Goal: Answer question/provide support: Share knowledge or assist other users

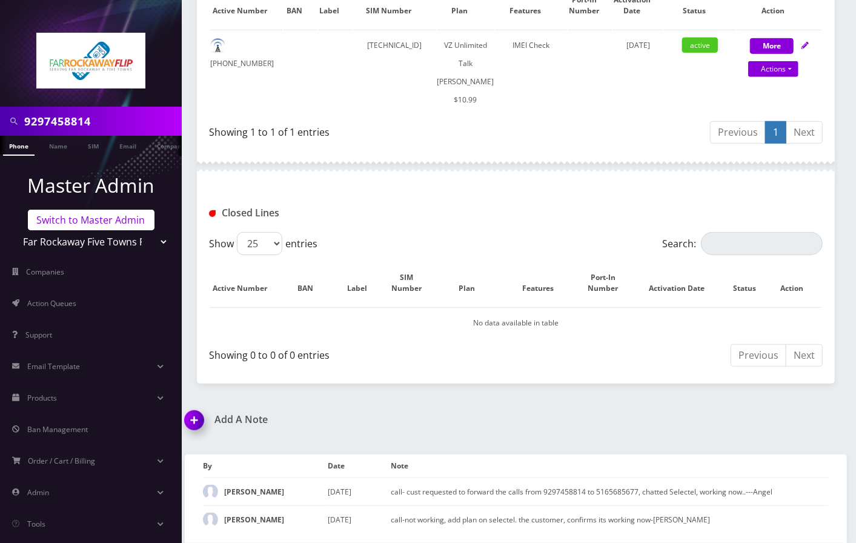
scroll to position [320, 0]
click at [78, 222] on link "Switch to Master Admin" at bounding box center [91, 220] width 127 height 21
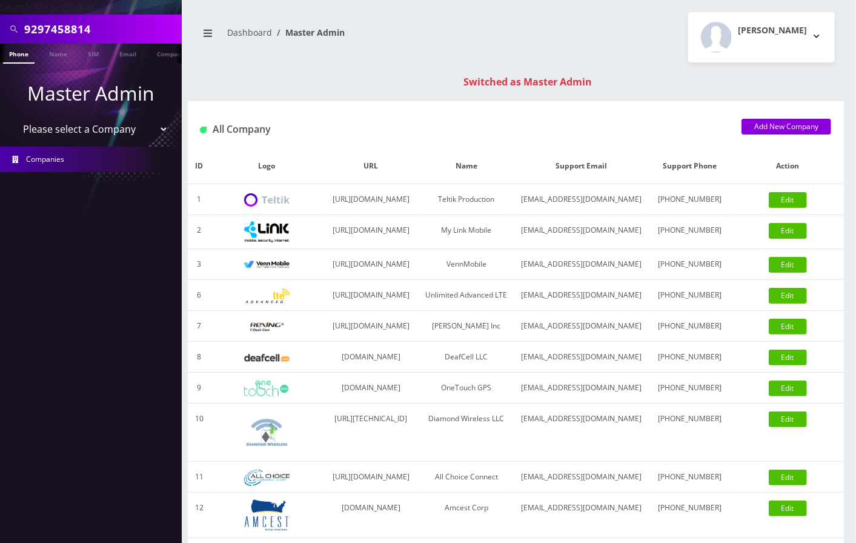
click at [75, 31] on input "9297458814" at bounding box center [101, 29] width 154 height 23
type input "Evelyn Moses"
click at [60, 54] on link "Name" at bounding box center [58, 54] width 30 height 20
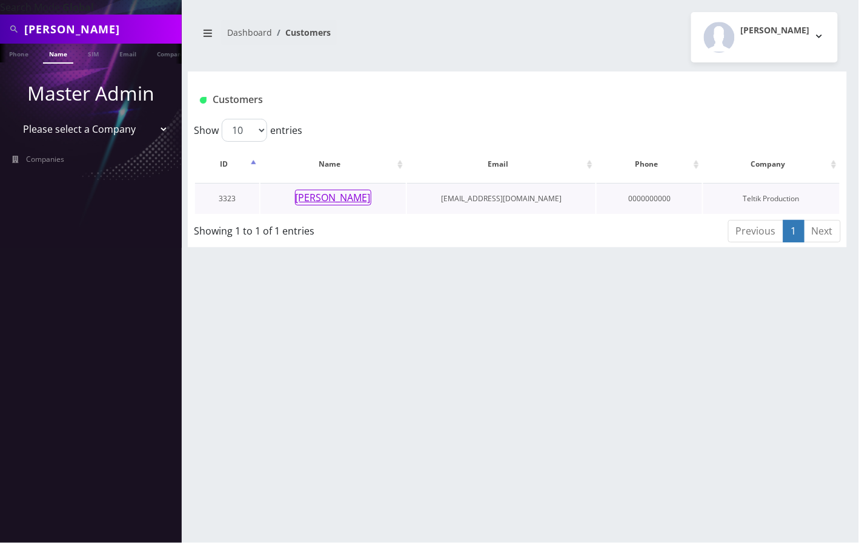
click at [315, 190] on button "Evelyn Moses" at bounding box center [333, 198] width 76 height 16
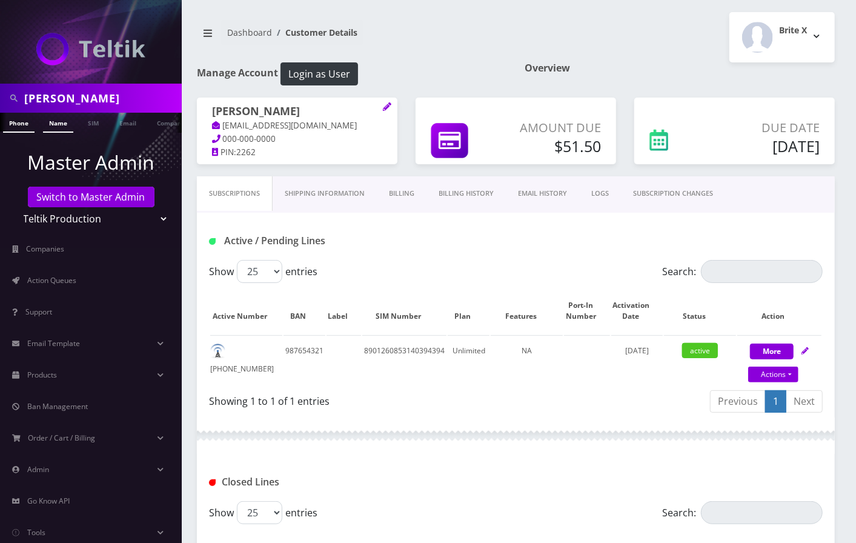
click at [53, 122] on link "Name" at bounding box center [58, 123] width 30 height 20
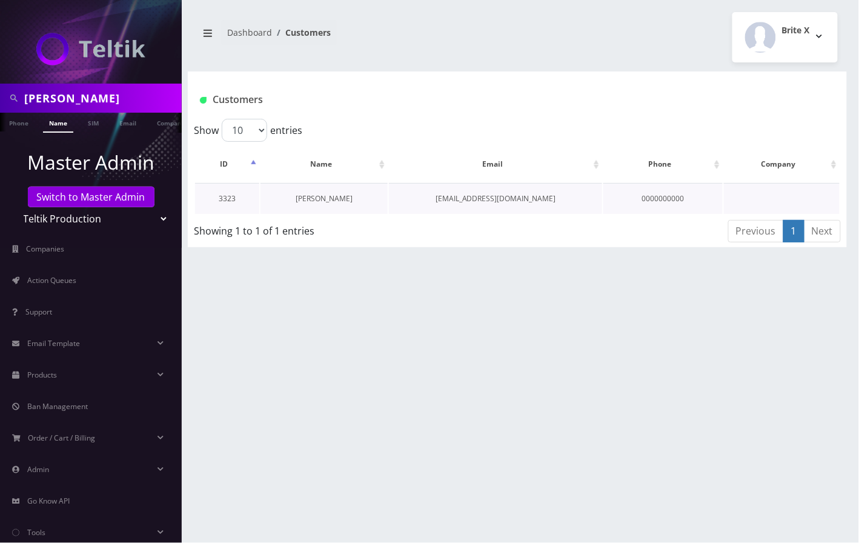
click at [316, 193] on link "[PERSON_NAME]" at bounding box center [323, 198] width 57 height 10
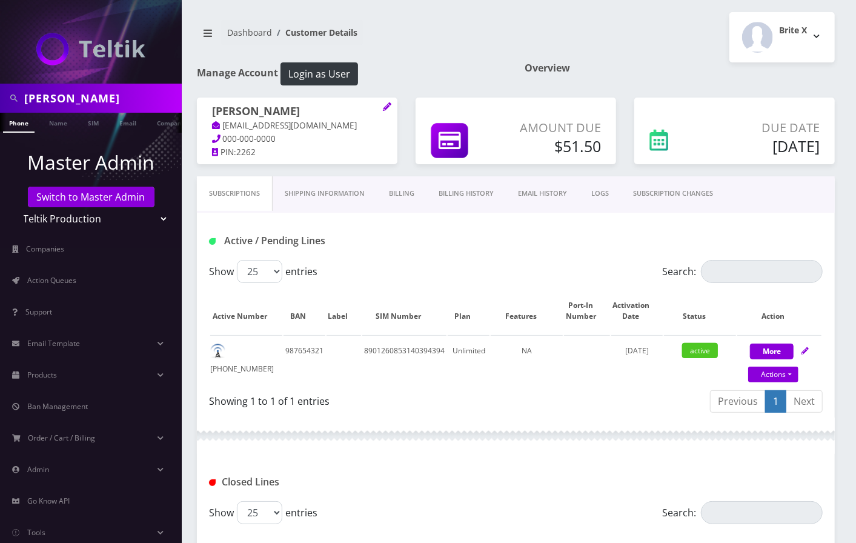
click at [474, 193] on link "Billing History" at bounding box center [465, 193] width 79 height 35
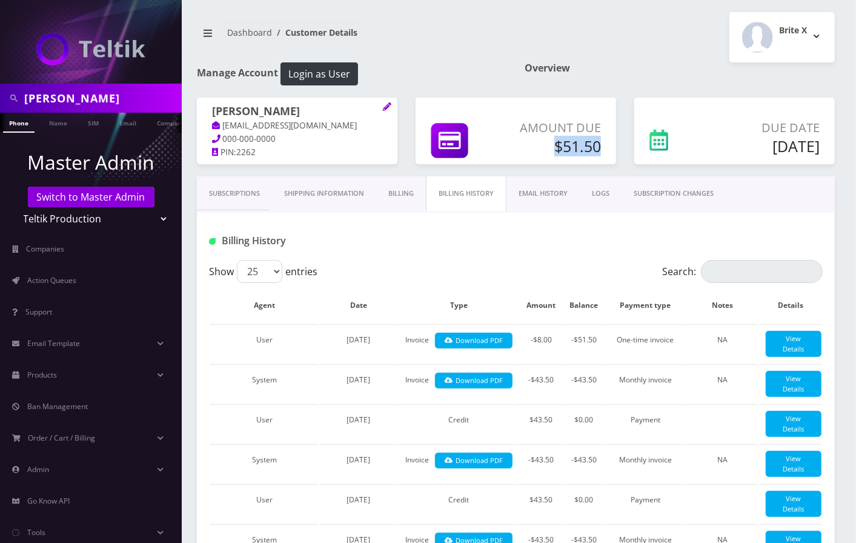
drag, startPoint x: 545, startPoint y: 145, endPoint x: 607, endPoint y: 154, distance: 62.3
click at [607, 153] on div "Amount Due $51.50" at bounding box center [555, 139] width 110 height 41
copy h5 "$51.50"
click at [404, 196] on link "Billing" at bounding box center [401, 193] width 50 height 35
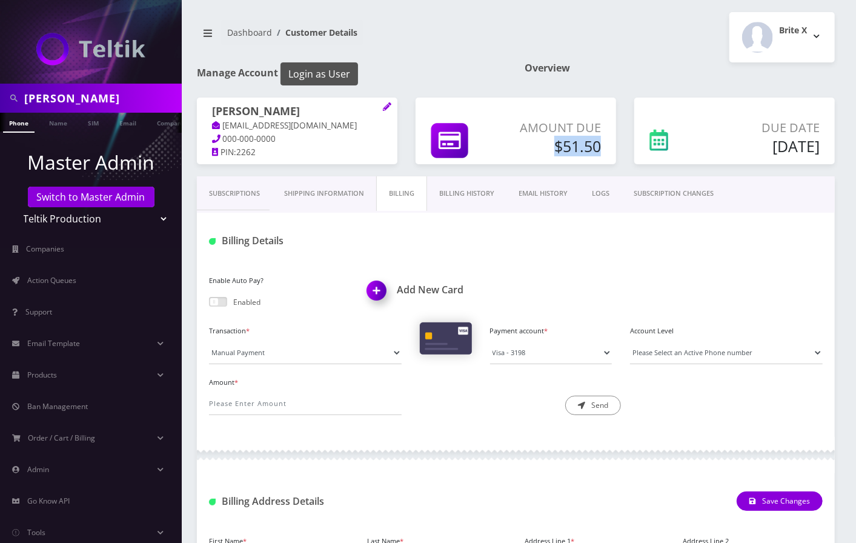
click at [342, 80] on button "Login as User" at bounding box center [319, 73] width 78 height 23
click at [41, 123] on link "Name" at bounding box center [46, 123] width 30 height 20
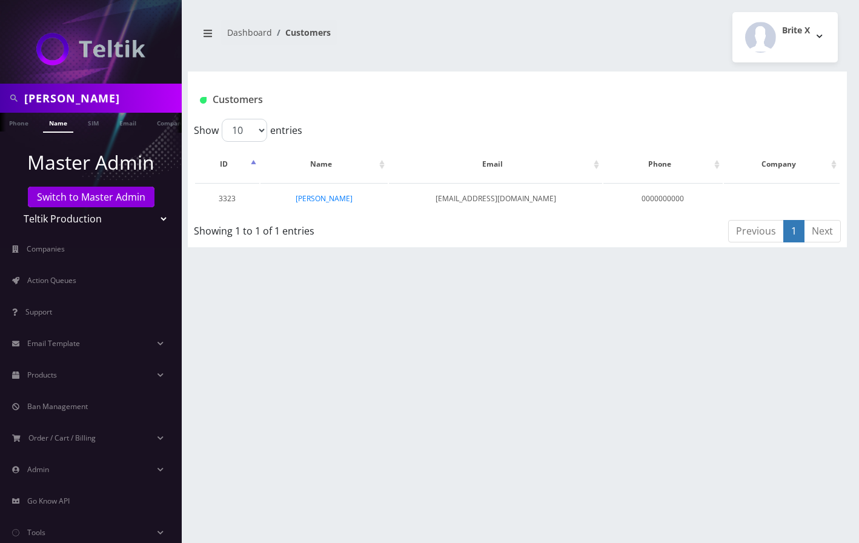
click at [317, 197] on link "[PERSON_NAME]" at bounding box center [323, 198] width 57 height 10
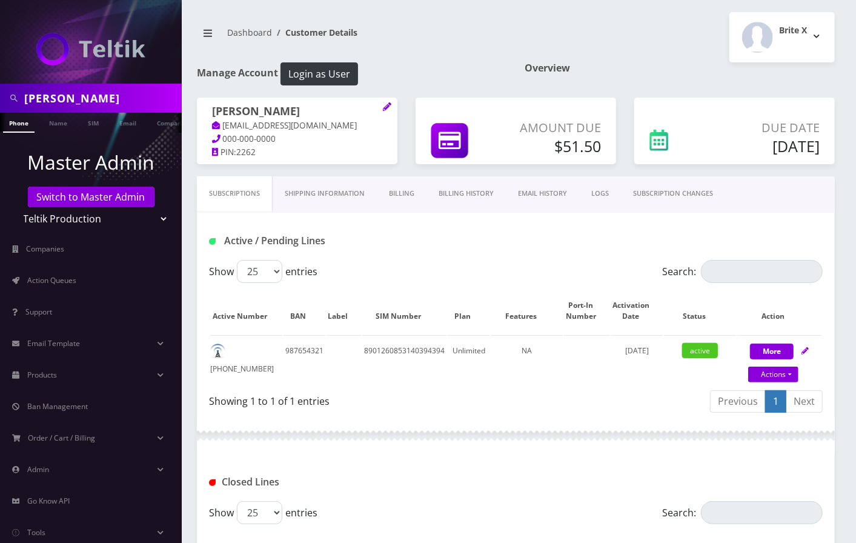
click at [518, 51] on div "Brite X Logout" at bounding box center [680, 37] width 328 height 50
click at [13, 123] on link "Phone" at bounding box center [18, 123] width 31 height 20
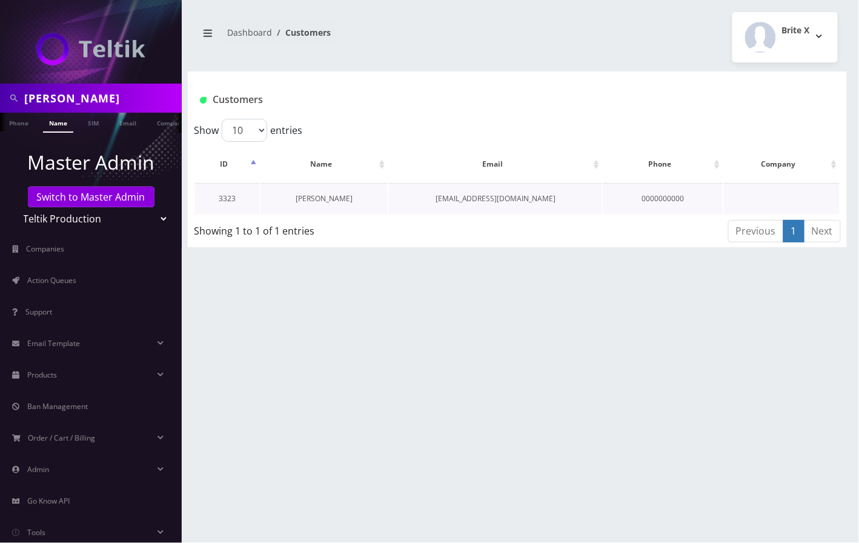
click at [332, 198] on link "[PERSON_NAME]" at bounding box center [323, 198] width 57 height 10
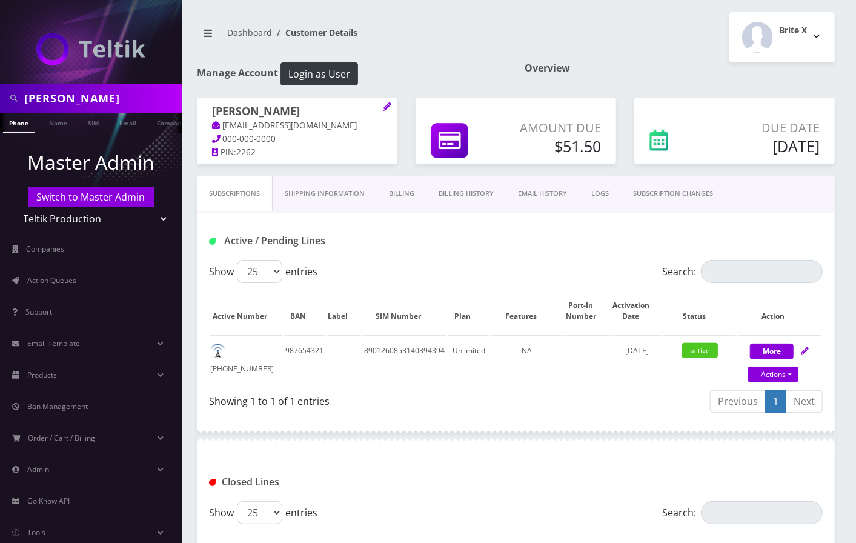
click at [447, 274] on div "Show 25 50 100 250 500 entries" at bounding box center [439, 271] width 460 height 23
click at [347, 194] on link "Shipping Information" at bounding box center [324, 193] width 104 height 35
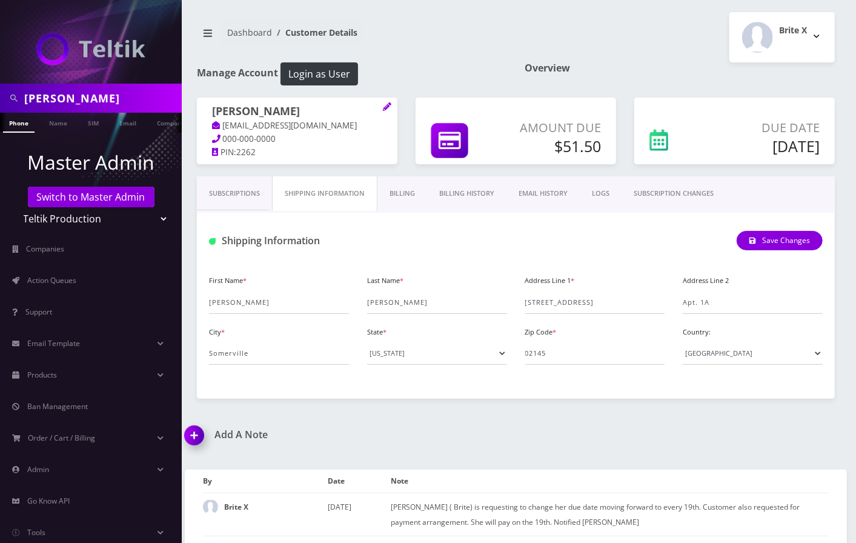
click at [404, 197] on link "Billing" at bounding box center [402, 193] width 50 height 35
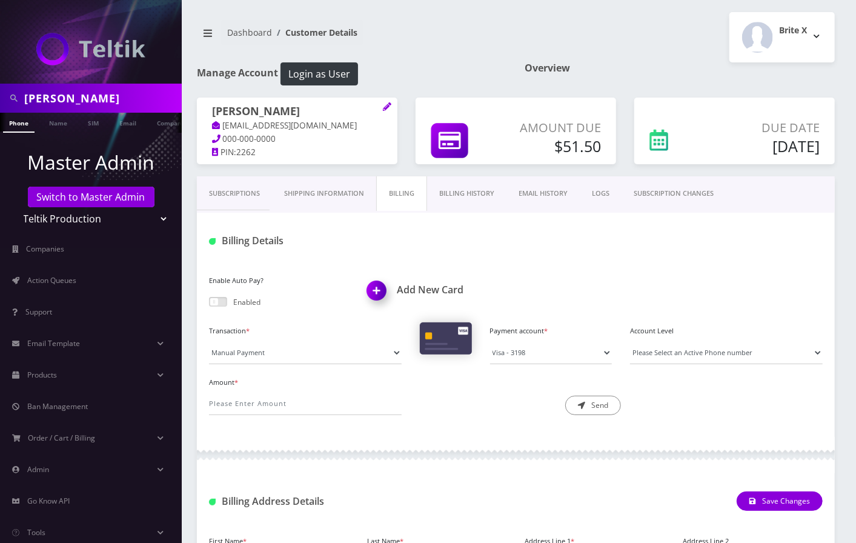
click at [481, 194] on link "Billing History" at bounding box center [466, 193] width 79 height 35
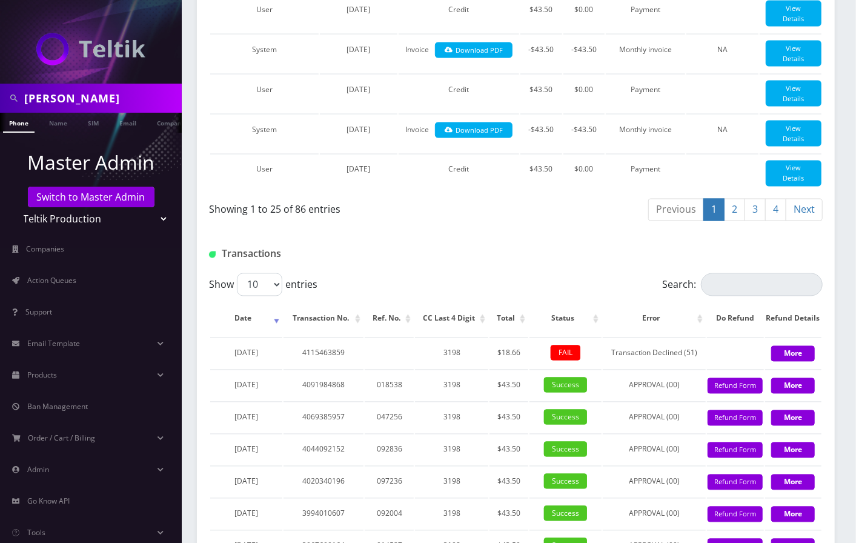
scroll to position [1130, 0]
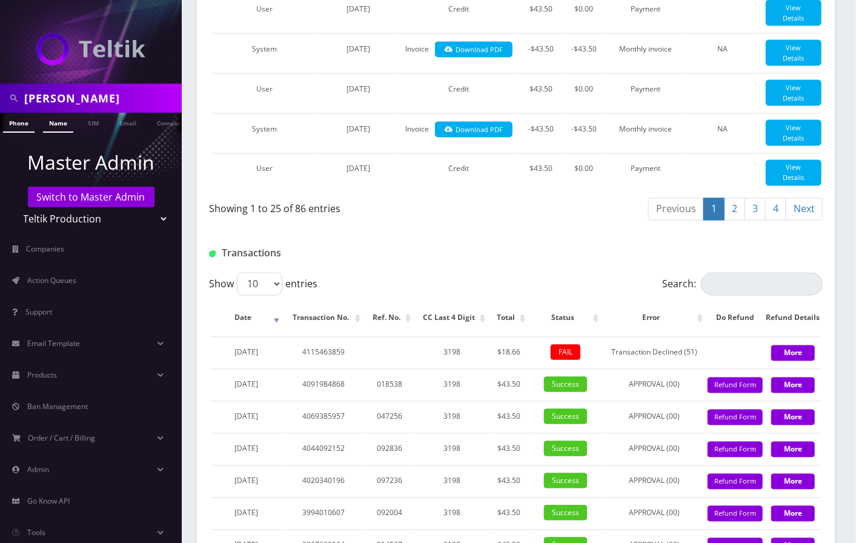
click at [61, 123] on link "Name" at bounding box center [58, 123] width 30 height 20
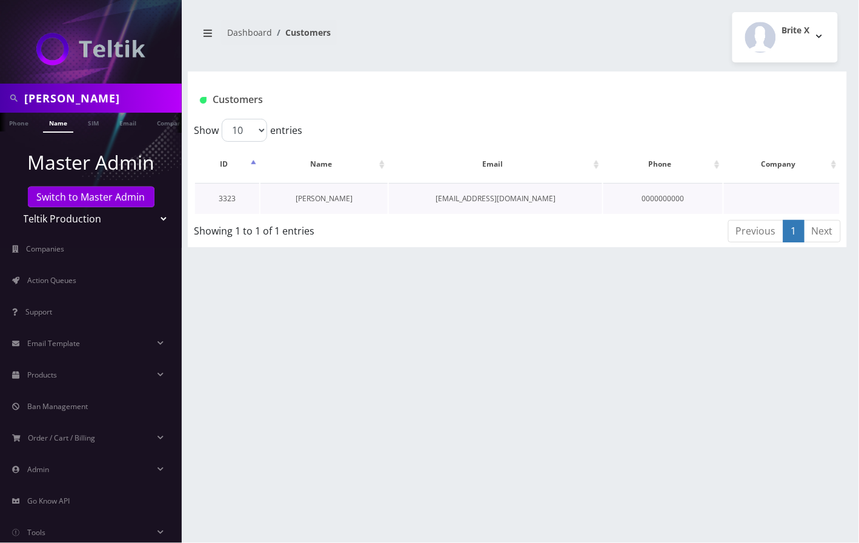
click at [333, 197] on link "[PERSON_NAME]" at bounding box center [323, 198] width 57 height 10
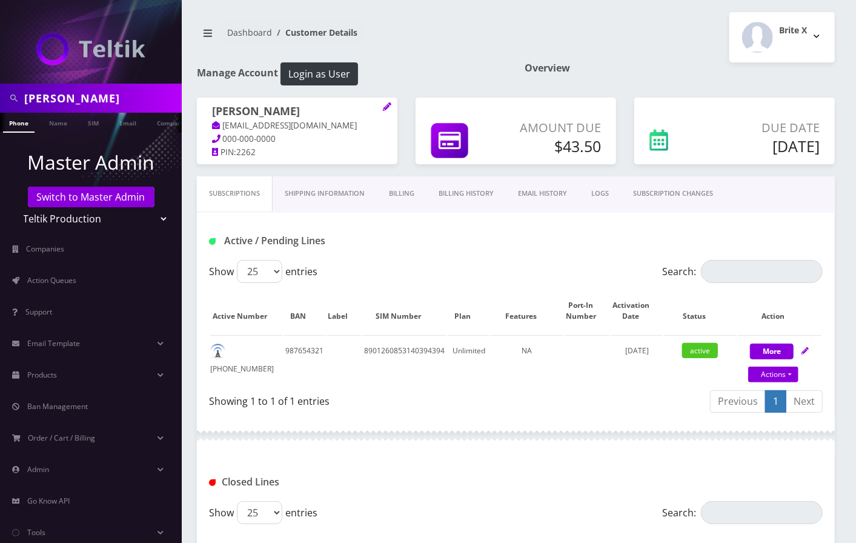
click at [404, 194] on link "Billing" at bounding box center [402, 193] width 50 height 35
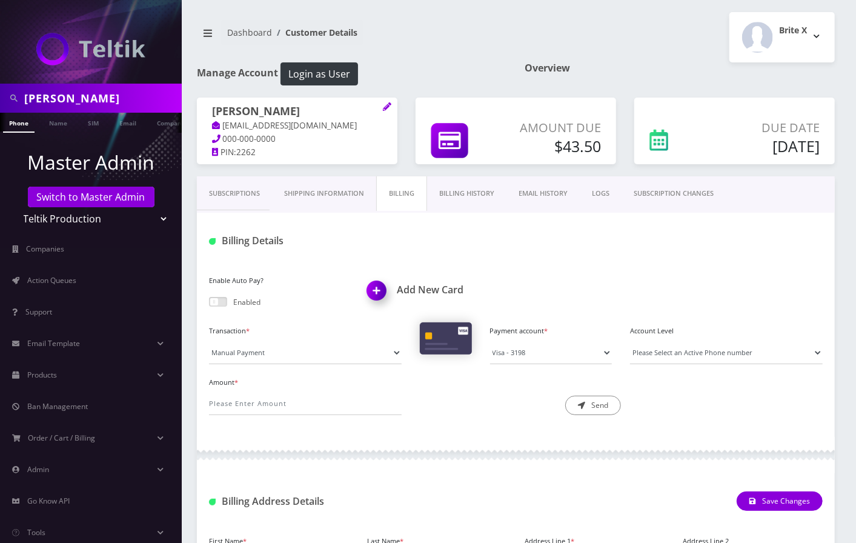
click at [473, 193] on link "Billing History" at bounding box center [466, 193] width 79 height 35
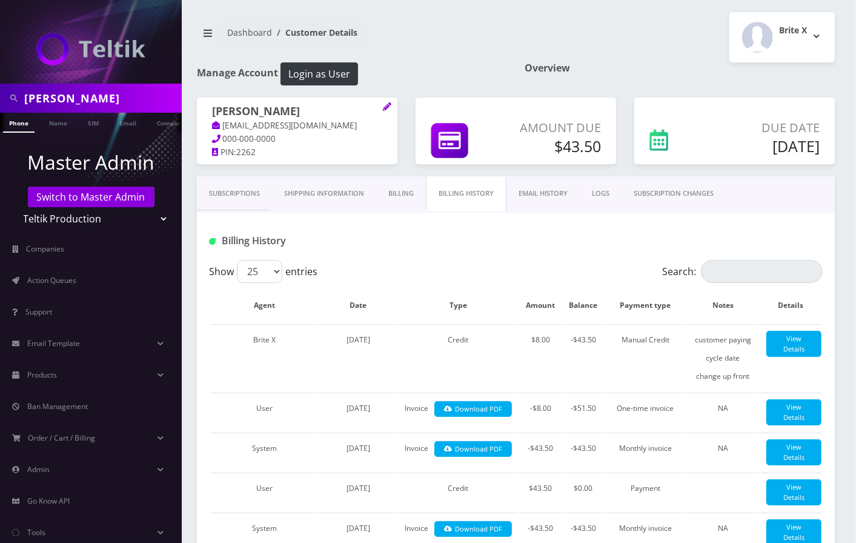
click at [394, 191] on link "Billing" at bounding box center [401, 193] width 50 height 35
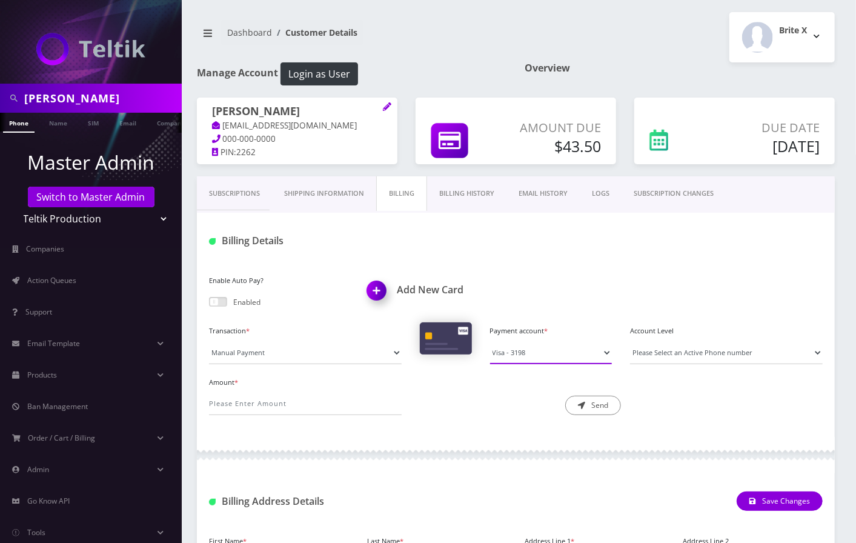
click at [524, 352] on select "Visa - 3198 Visa - 8830" at bounding box center [551, 352] width 122 height 23
click at [316, 72] on button "Login as User" at bounding box center [319, 73] width 78 height 23
click at [545, 348] on select "Visa - 3198 Visa - 8830" at bounding box center [551, 352] width 122 height 23
click at [65, 122] on link "Name" at bounding box center [58, 123] width 30 height 20
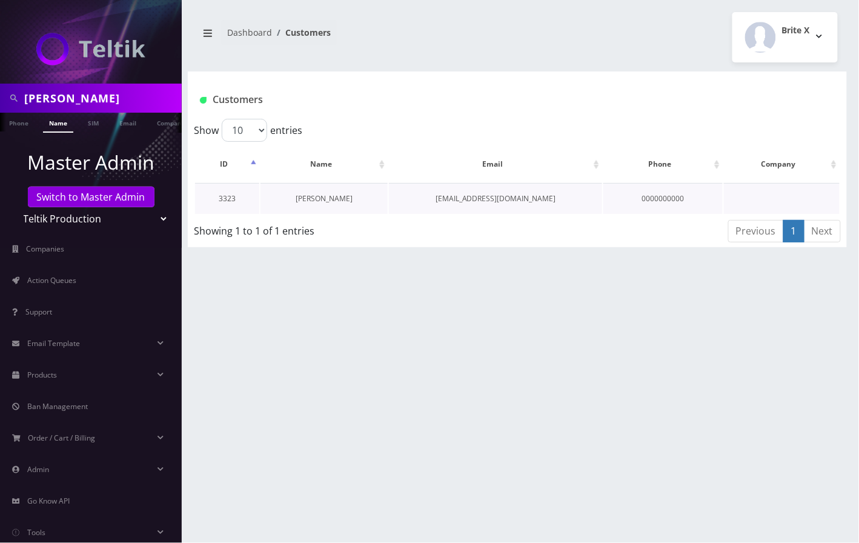
click at [327, 195] on link "[PERSON_NAME]" at bounding box center [323, 198] width 57 height 10
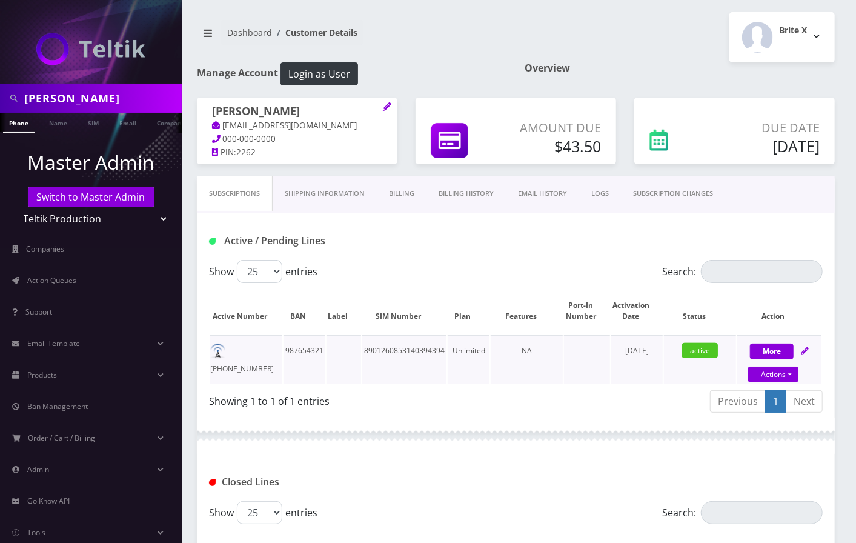
click at [524, 382] on td "NA" at bounding box center [526, 359] width 72 height 49
click at [404, 197] on link "Billing" at bounding box center [402, 193] width 50 height 35
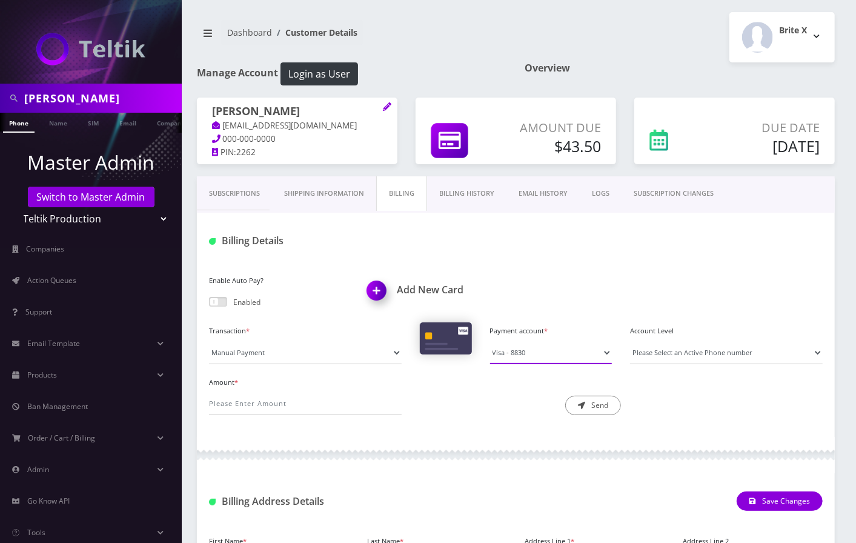
click at [518, 348] on select "Visa - 3198 Visa - 8830" at bounding box center [551, 352] width 122 height 23
click at [403, 414] on div "Amount *" at bounding box center [305, 395] width 211 height 42
click at [55, 120] on link "Name" at bounding box center [58, 123] width 30 height 20
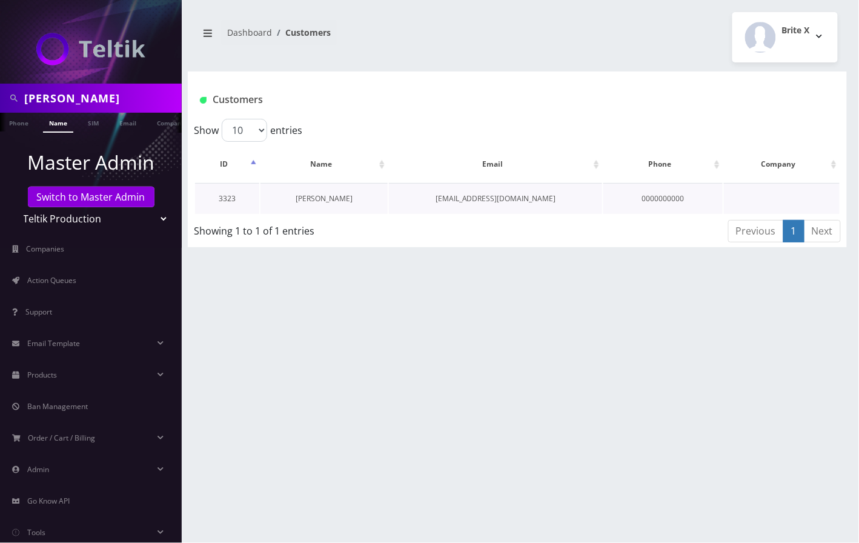
click at [320, 191] on td "[PERSON_NAME]" at bounding box center [324, 198] width 128 height 31
click at [318, 194] on link "[PERSON_NAME]" at bounding box center [323, 198] width 57 height 10
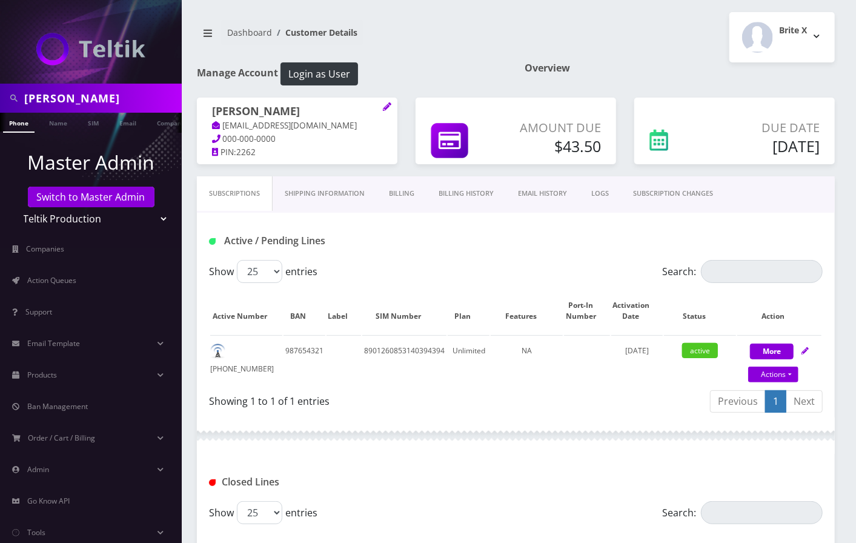
click at [463, 186] on link "Billing History" at bounding box center [465, 193] width 79 height 35
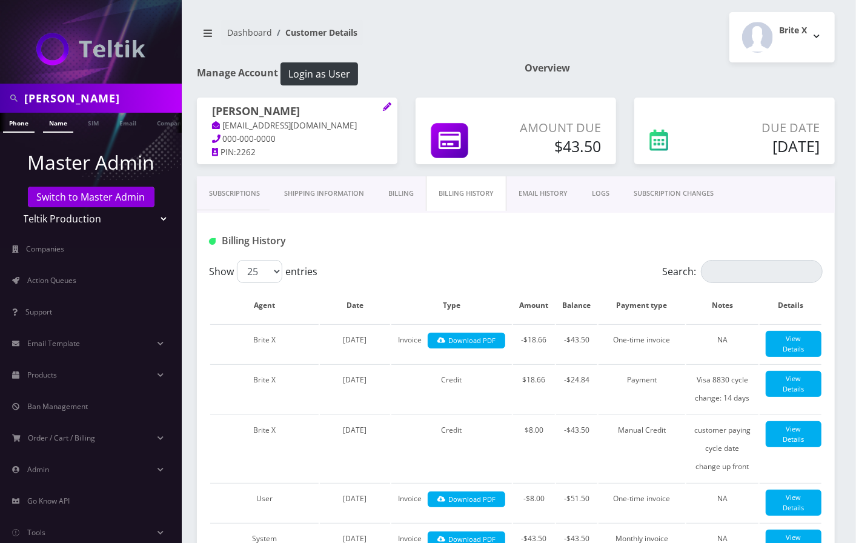
click at [66, 121] on link "Name" at bounding box center [58, 123] width 30 height 20
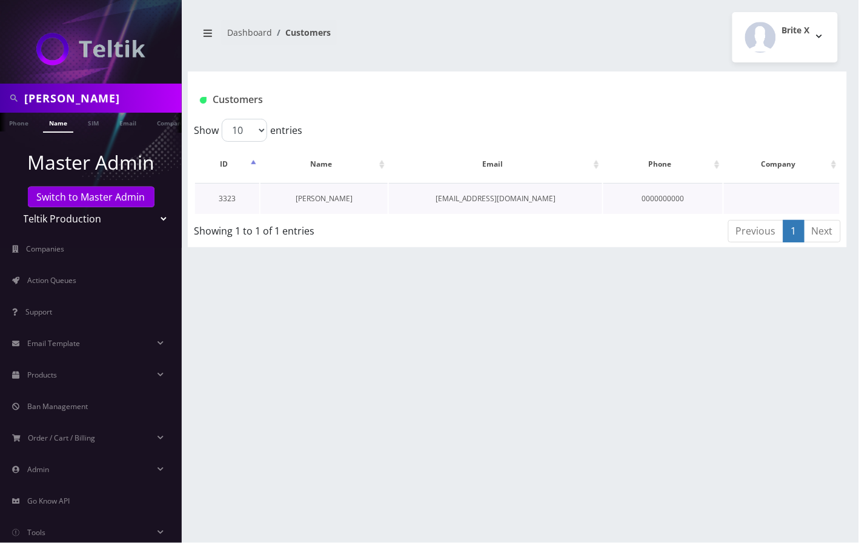
click at [314, 194] on link "[PERSON_NAME]" at bounding box center [323, 198] width 57 height 10
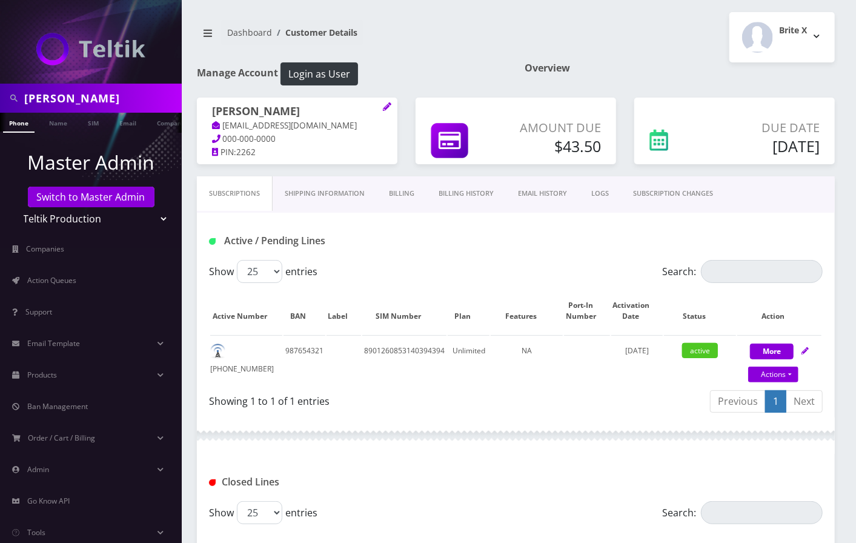
click at [400, 193] on link "Billing" at bounding box center [402, 193] width 50 height 35
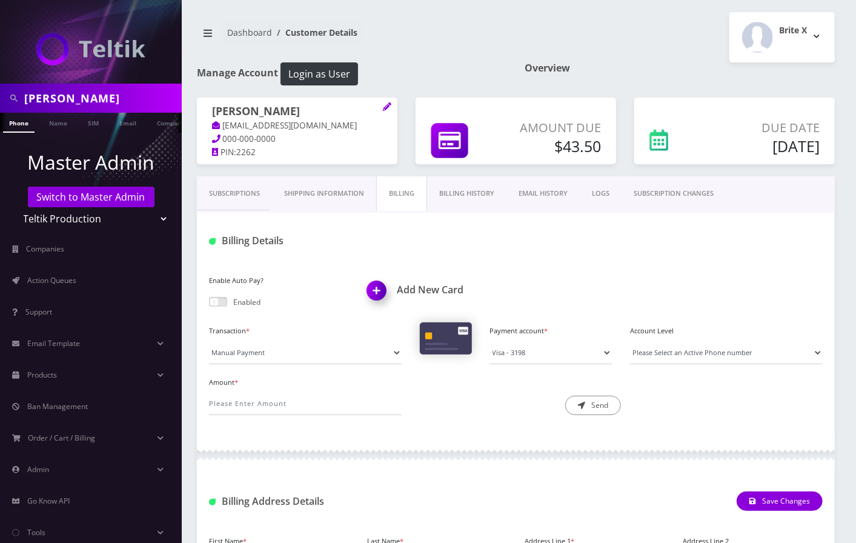
click at [76, 91] on input "[PERSON_NAME]" at bounding box center [101, 98] width 154 height 23
paste input "rcshvartzbord@gmail.com"
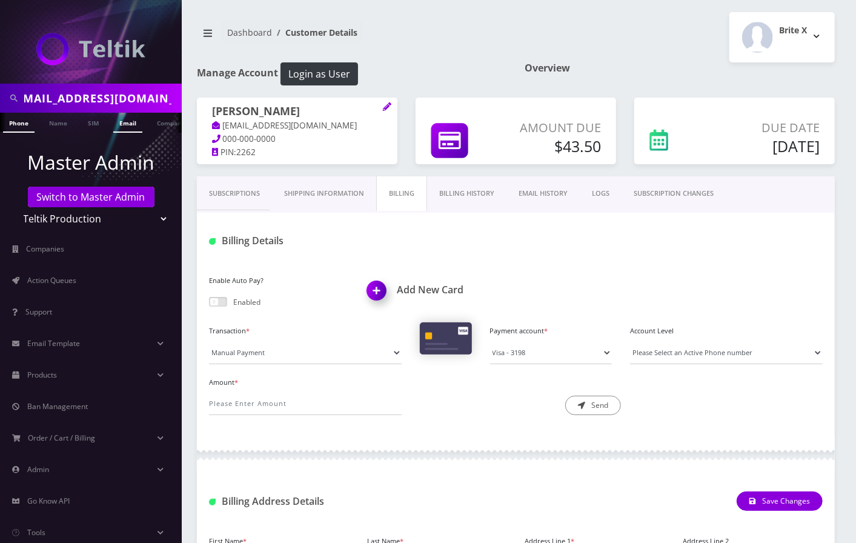
type input "[EMAIL_ADDRESS][DOMAIN_NAME]"
click at [122, 125] on link "Email" at bounding box center [127, 123] width 29 height 20
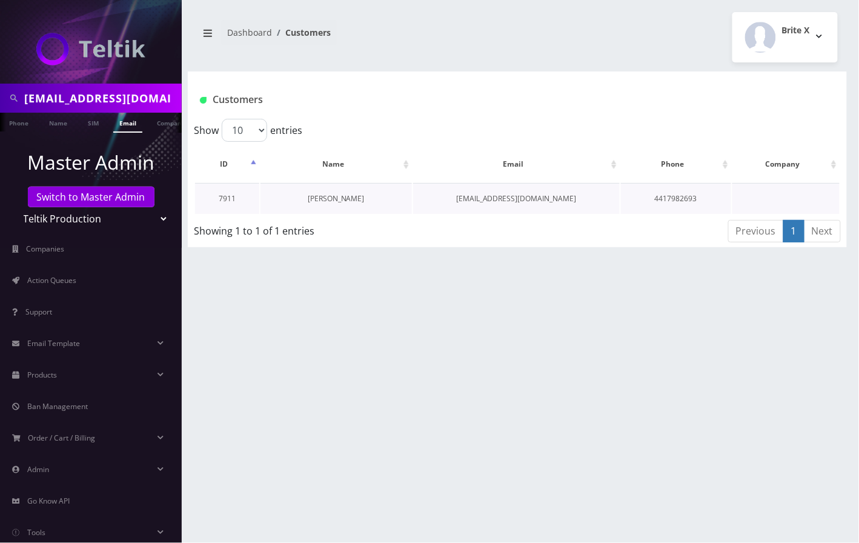
click at [334, 199] on link "rochel Shvarzbord" at bounding box center [336, 198] width 57 height 10
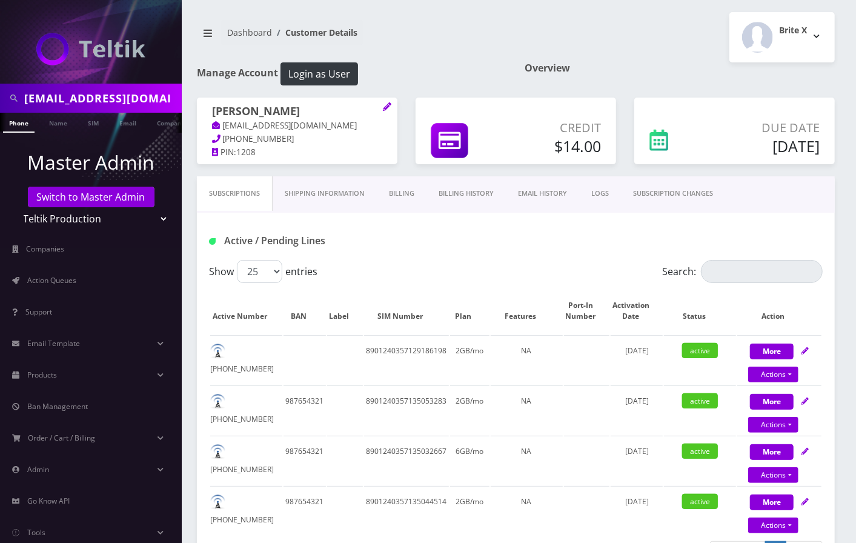
scroll to position [81, 0]
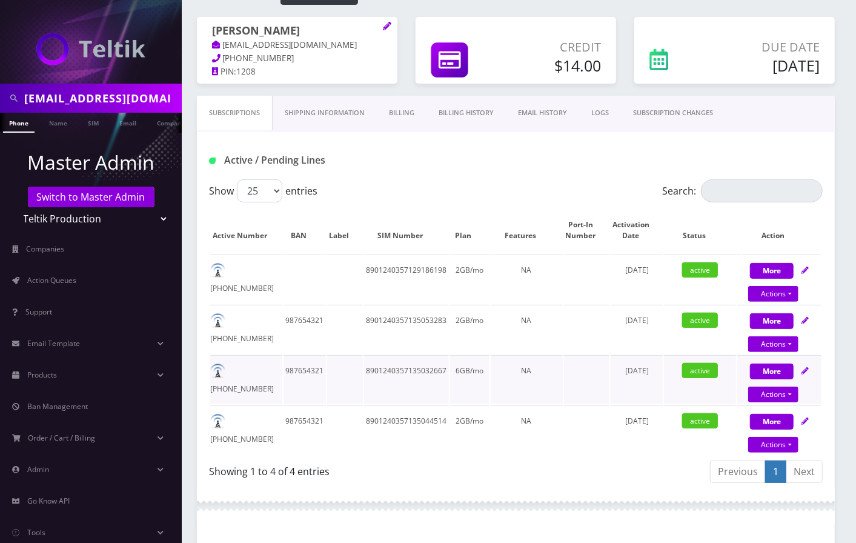
click at [389, 365] on td "8901240357135032667" at bounding box center [406, 379] width 85 height 49
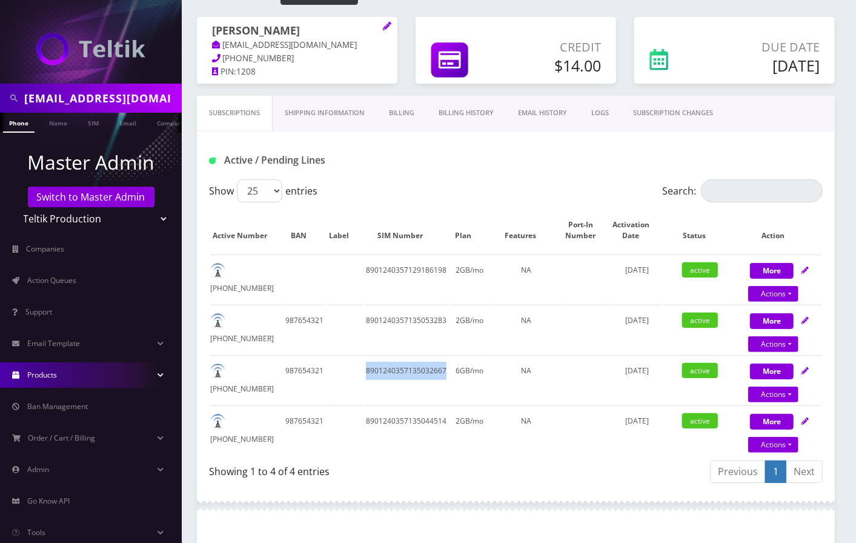
copy td "8901240357135032667"
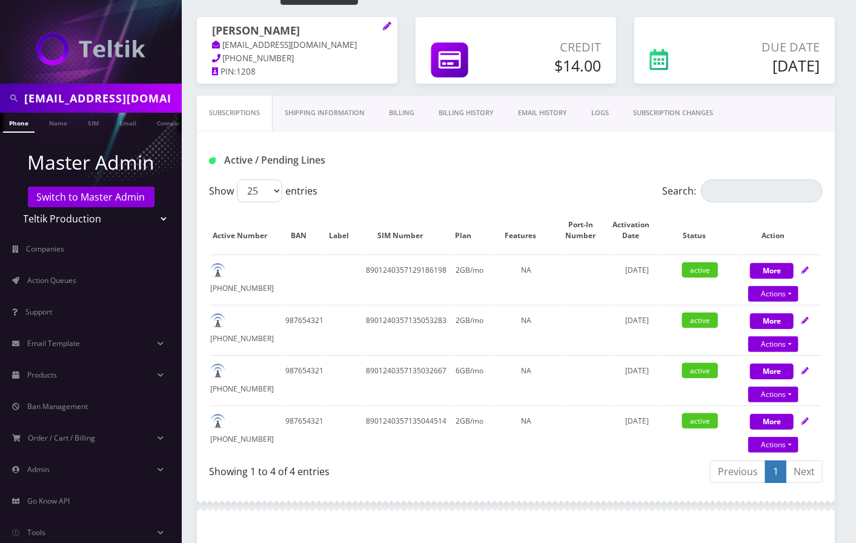
click at [118, 91] on input "rcshvartzbord@gmail.com" at bounding box center [101, 98] width 154 height 23
paste input "[PERSON_NAME]"
type input "[PERSON_NAME]"
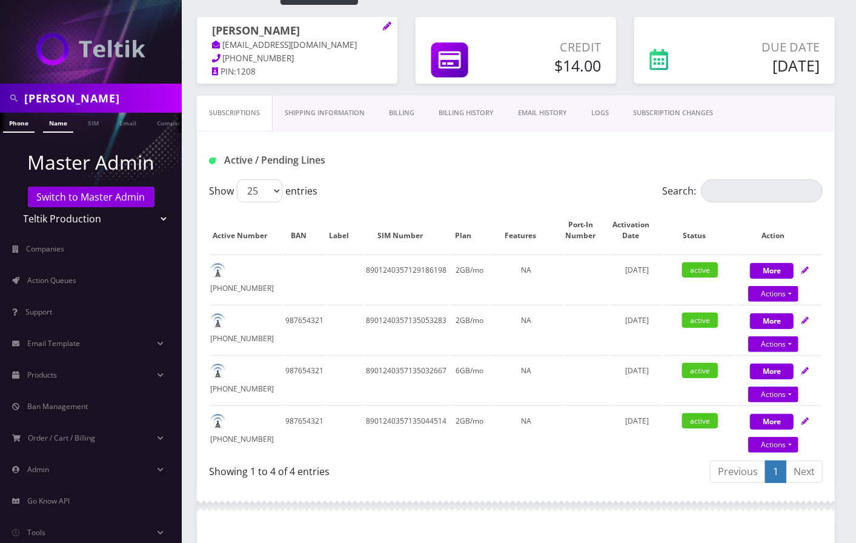
click at [70, 122] on link "Name" at bounding box center [58, 123] width 30 height 20
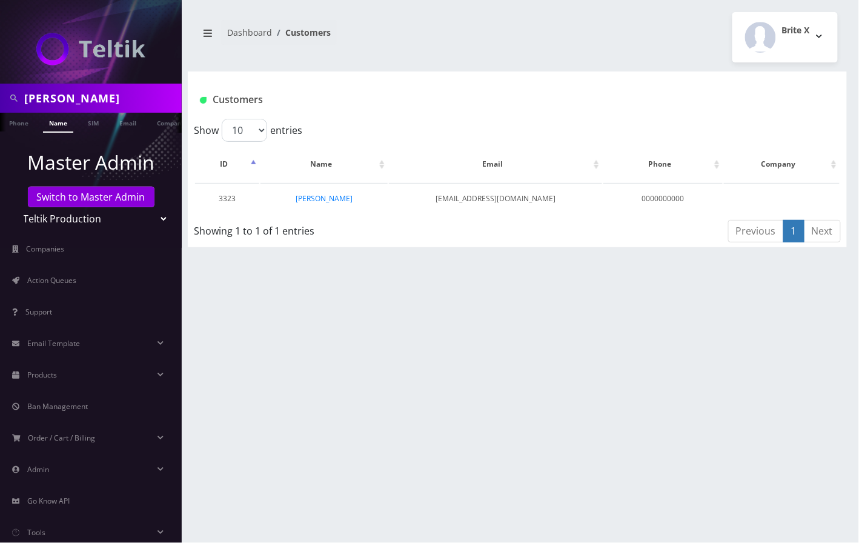
click at [335, 195] on link "[PERSON_NAME]" at bounding box center [323, 198] width 57 height 10
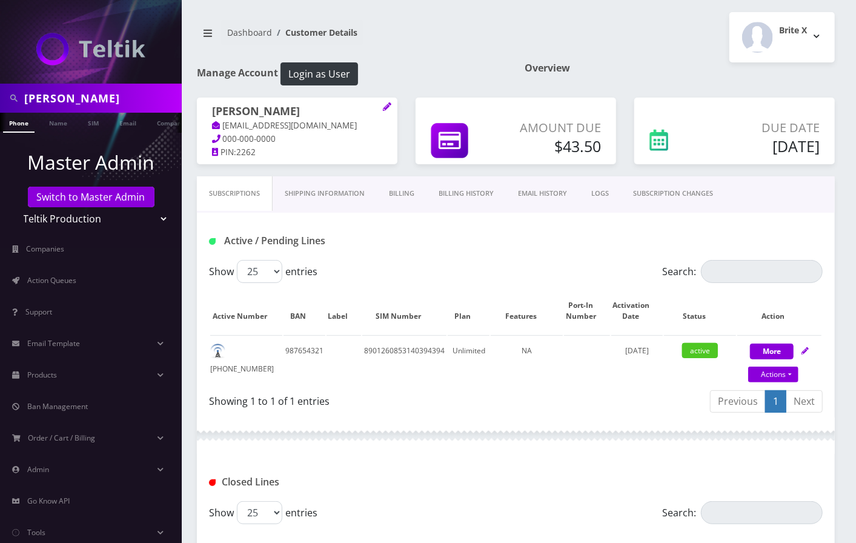
click at [475, 194] on link "Billing History" at bounding box center [465, 193] width 79 height 35
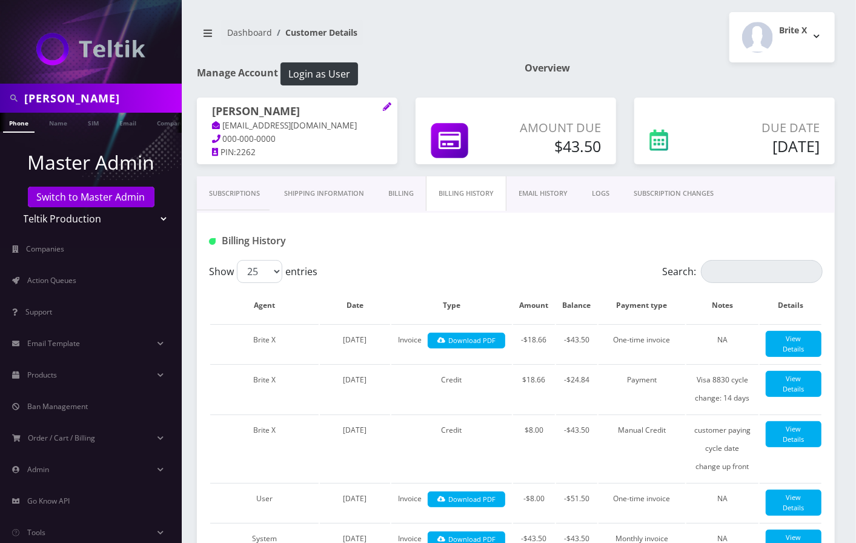
click at [414, 191] on link "Billing" at bounding box center [401, 193] width 50 height 35
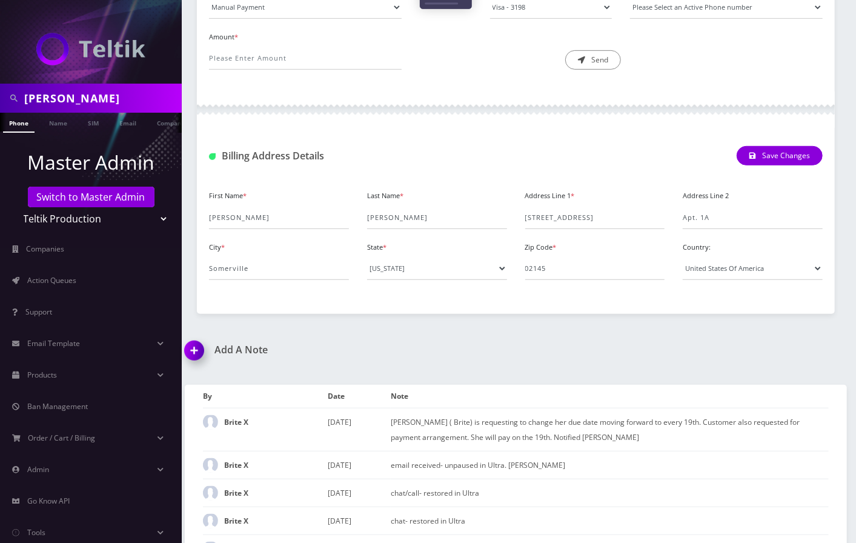
scroll to position [204, 0]
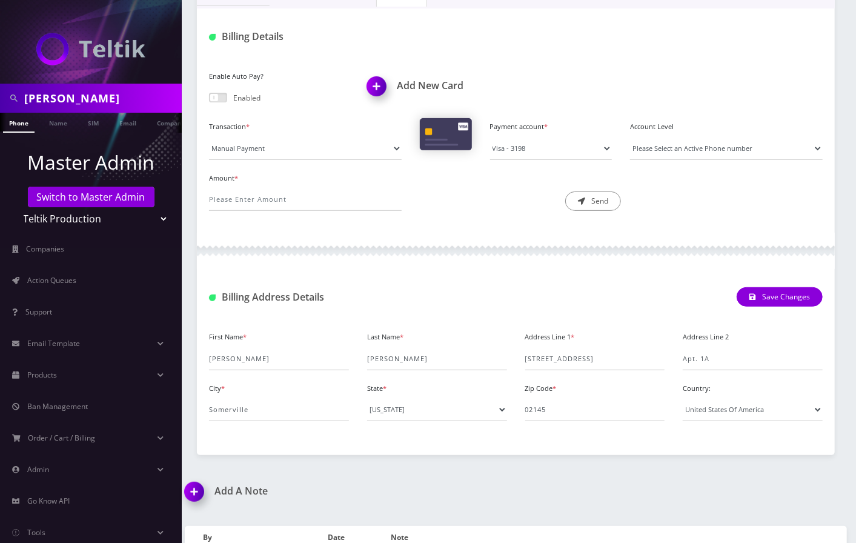
click at [85, 15] on div at bounding box center [91, 42] width 182 height 84
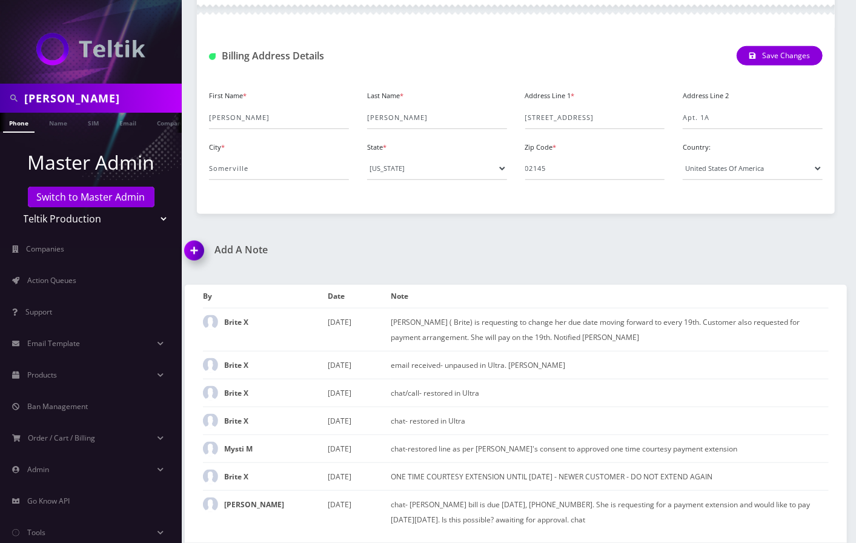
click at [191, 250] on img at bounding box center [197, 255] width 36 height 36
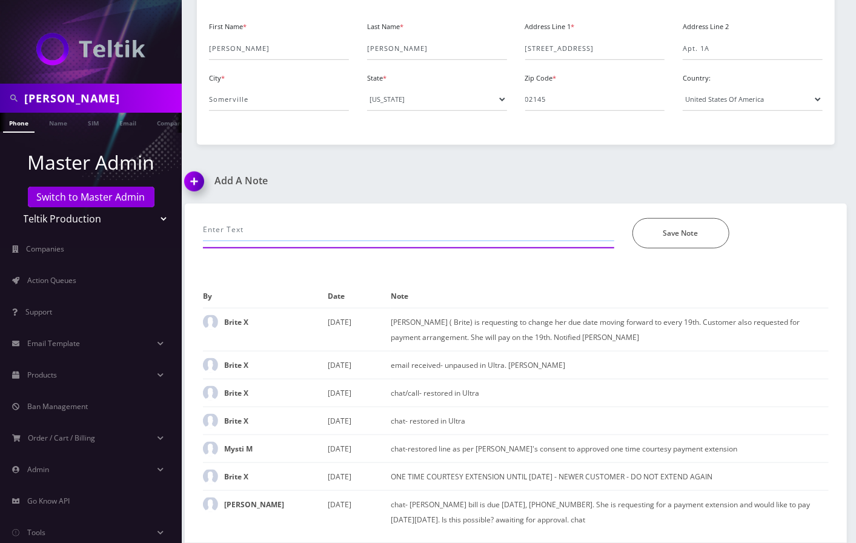
click at [366, 240] on input "text" at bounding box center [408, 229] width 411 height 23
paste input "Customer requested to extend her payment to the 19th of this month and then hav…"
type input "Customer requested to extend her payment to the 19th of this month and then hav…"
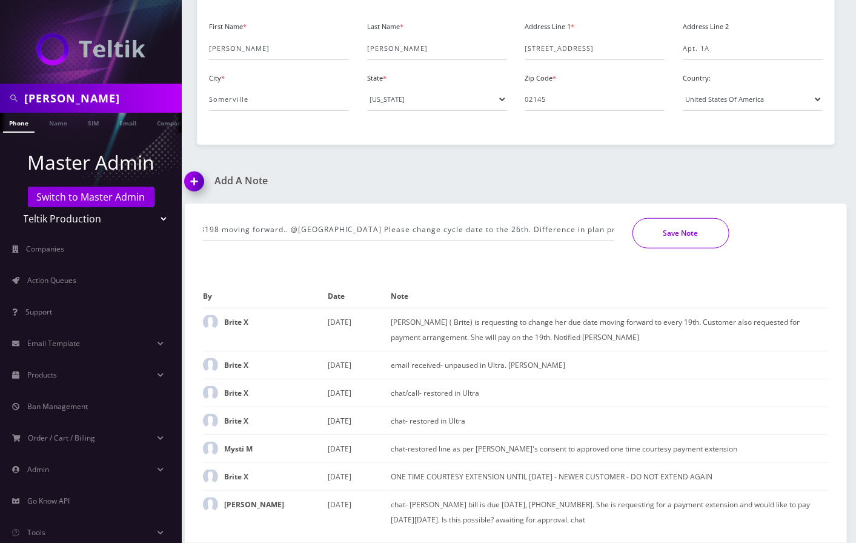
click at [670, 227] on button "Save Note" at bounding box center [680, 233] width 97 height 30
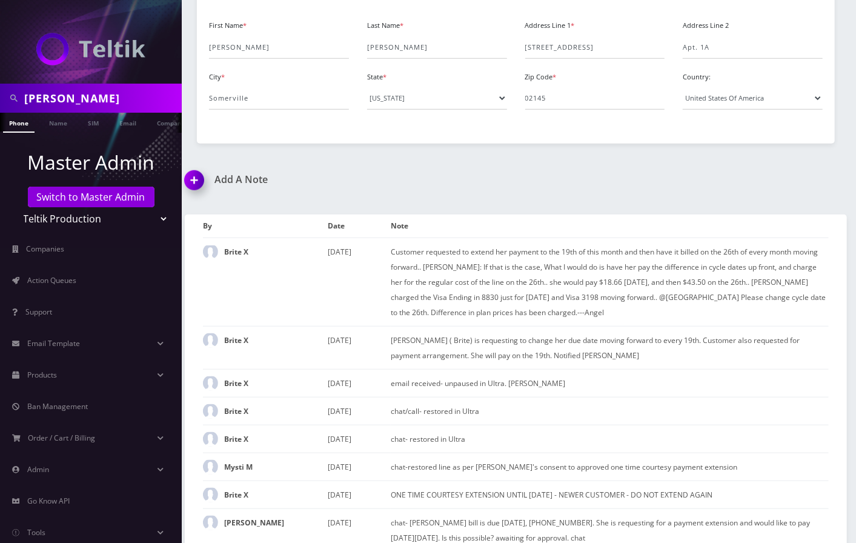
click at [98, 110] on div "Evelyn Moses" at bounding box center [91, 98] width 182 height 29
click at [93, 98] on input "Evelyn Moses" at bounding box center [101, 98] width 154 height 23
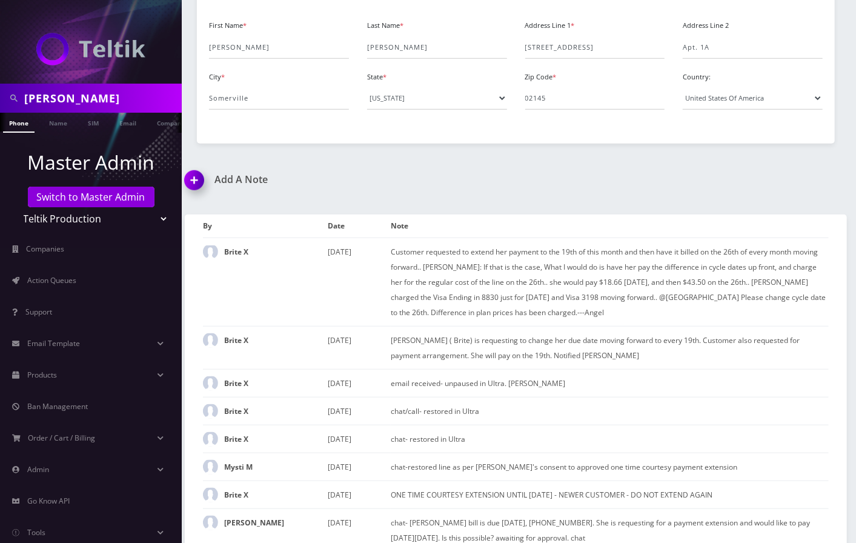
click at [93, 98] on input "Evelyn Moses" at bounding box center [101, 98] width 154 height 23
paste input "[EMAIL_ADDRESS][DOMAIN_NAME]"
type input "[EMAIL_ADDRESS][DOMAIN_NAME]"
click at [129, 122] on link "Email" at bounding box center [127, 123] width 29 height 20
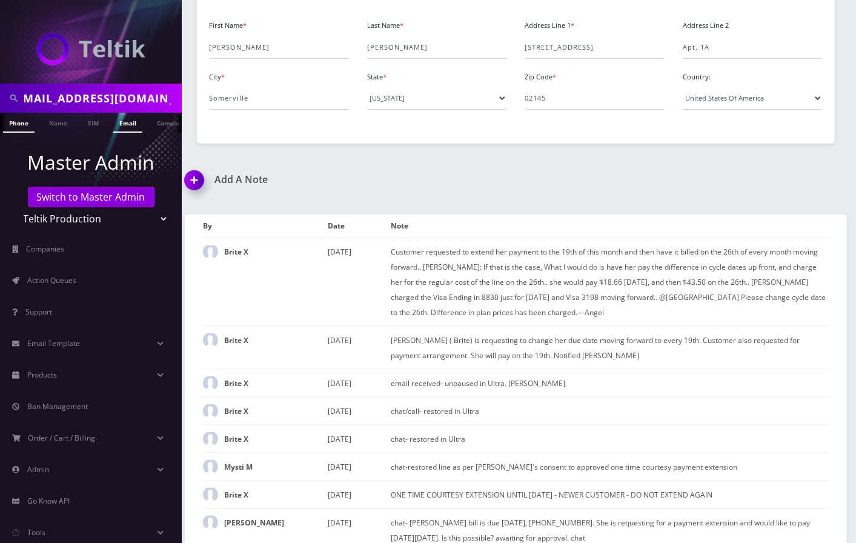
scroll to position [0, 0]
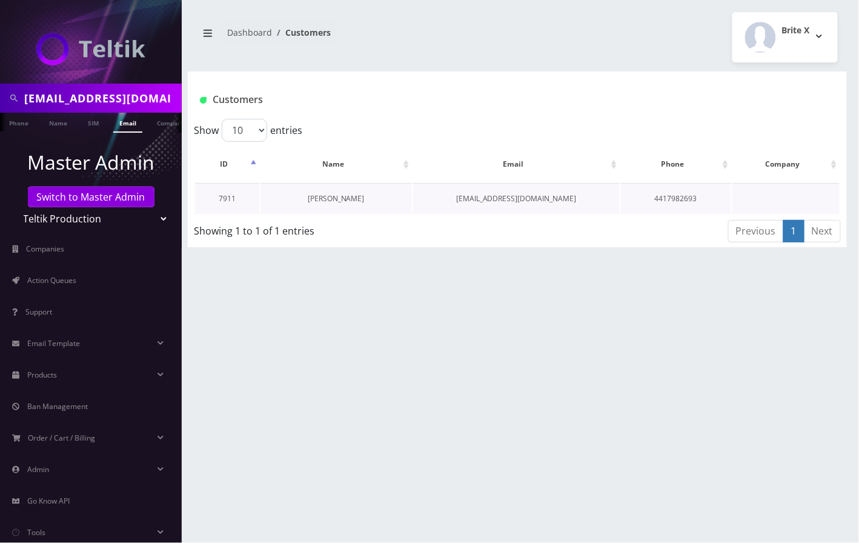
click at [337, 196] on link "[PERSON_NAME]" at bounding box center [336, 198] width 57 height 10
